Goal: Transaction & Acquisition: Purchase product/service

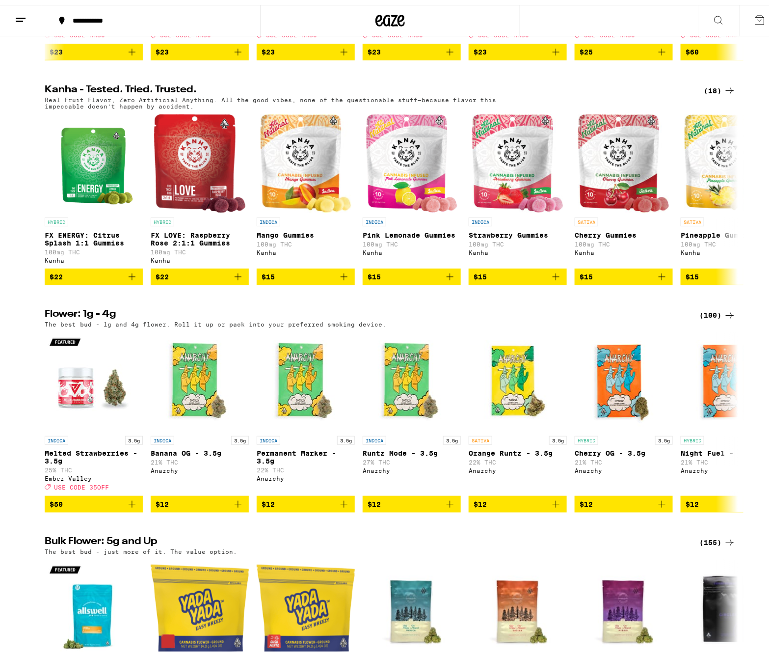
scroll to position [774, 0]
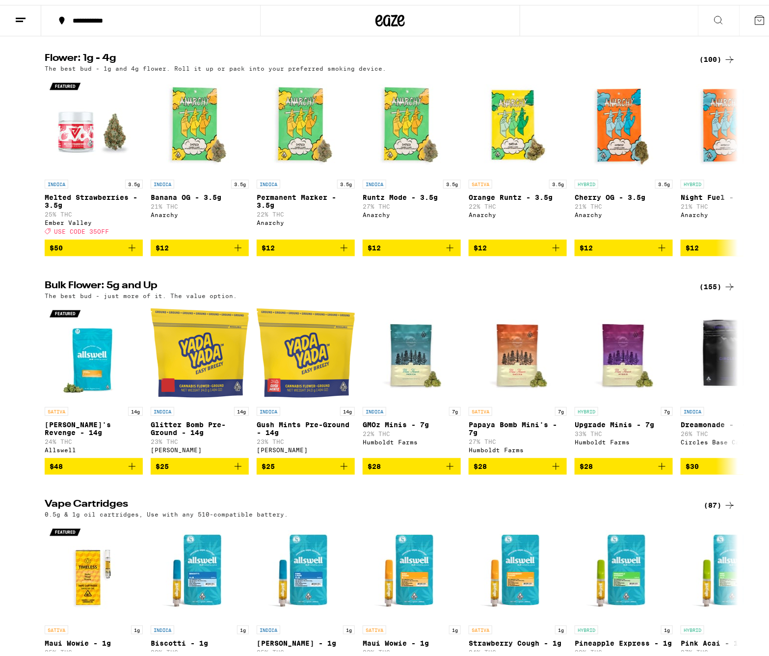
click at [713, 288] on div "(155)" at bounding box center [718, 282] width 36 height 12
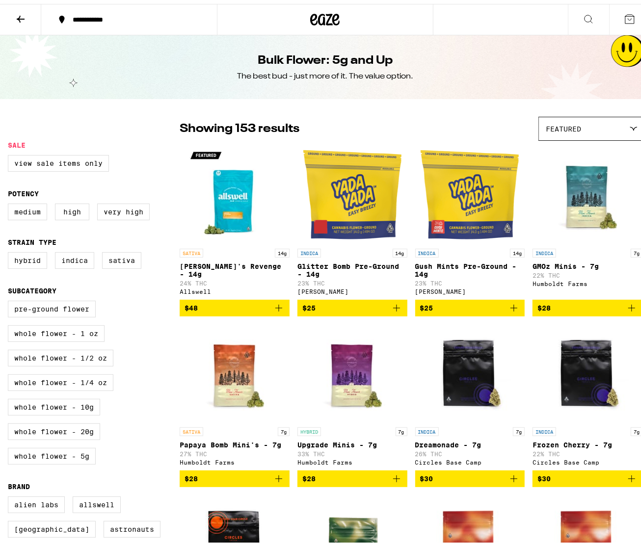
click at [25, 17] on icon at bounding box center [21, 15] width 12 height 12
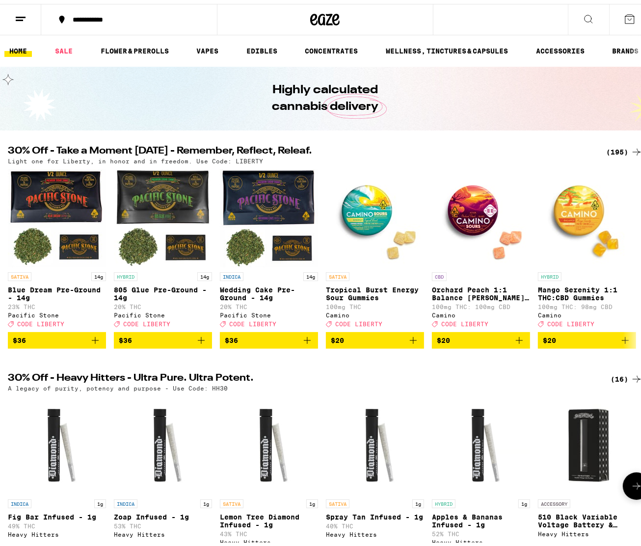
scroll to position [556, 0]
